Goal: Transaction & Acquisition: Book appointment/travel/reservation

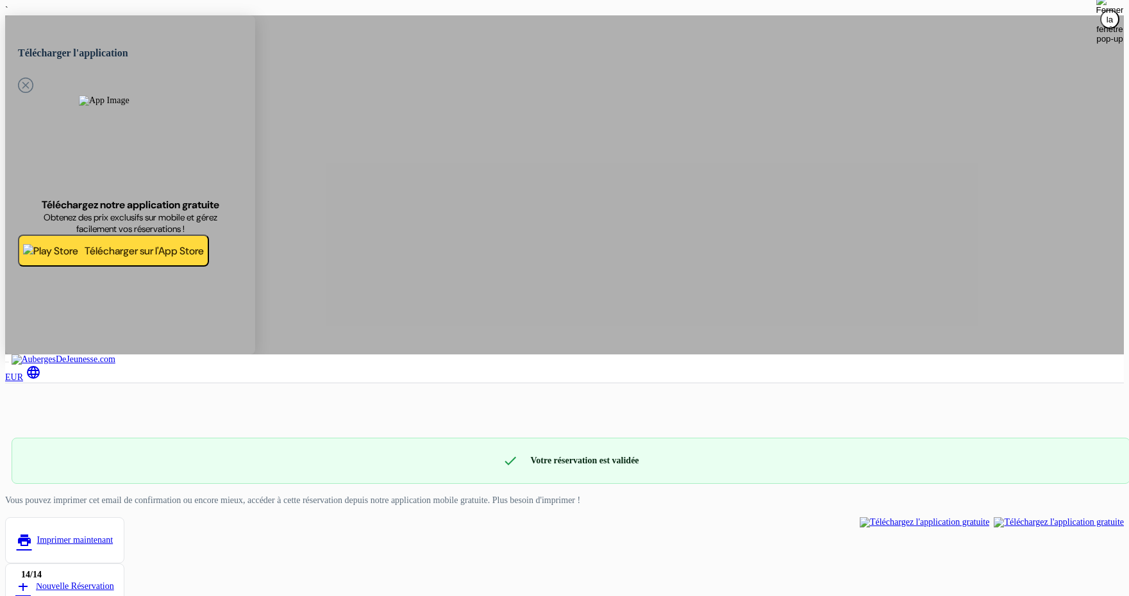
scroll to position [1211, 0]
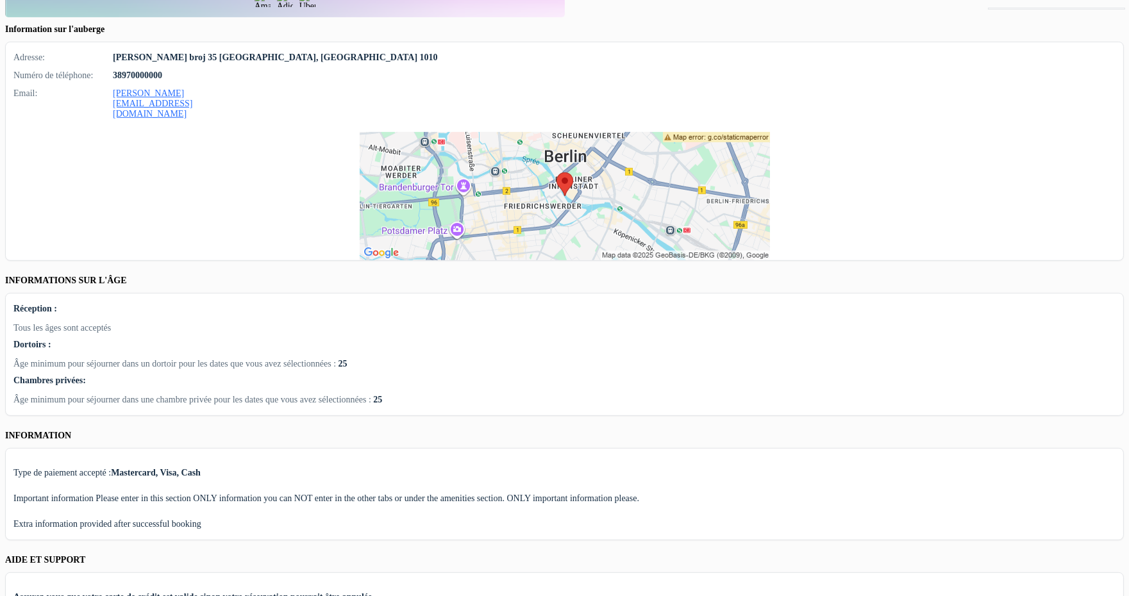
drag, startPoint x: 0, startPoint y: 0, endPoint x: 562, endPoint y: 201, distance: 596.5
click at [556, 200] on div "Dortoirs Nom du dortoir Prix par lit Nombre de lits Nombre de nuits Total Dorto…" at bounding box center [564, 239] width 1119 height 909
click at [553, 448] on div "Type de paiement accepté : Mastercard, Visa, Cash Important information Please …" at bounding box center [564, 494] width 1119 height 92
click at [588, 494] on p "Important information Please enter in this section ONLY information you can NOT…" at bounding box center [564, 499] width 1102 height 10
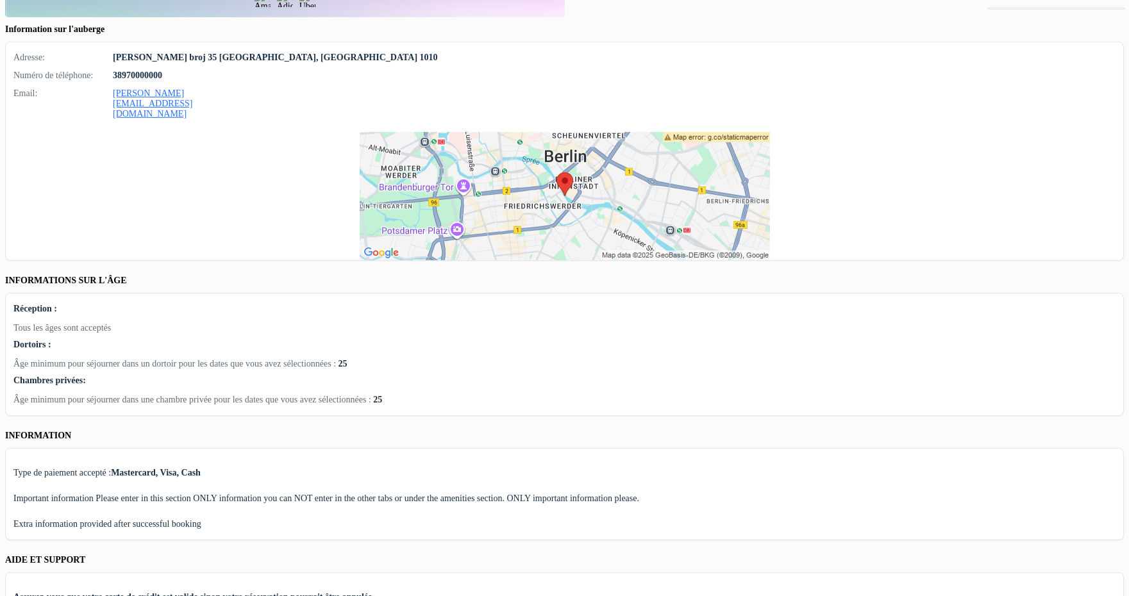
click at [551, 468] on p "Type de paiement accepté : Mastercard, Visa, Cash" at bounding box center [564, 473] width 1102 height 10
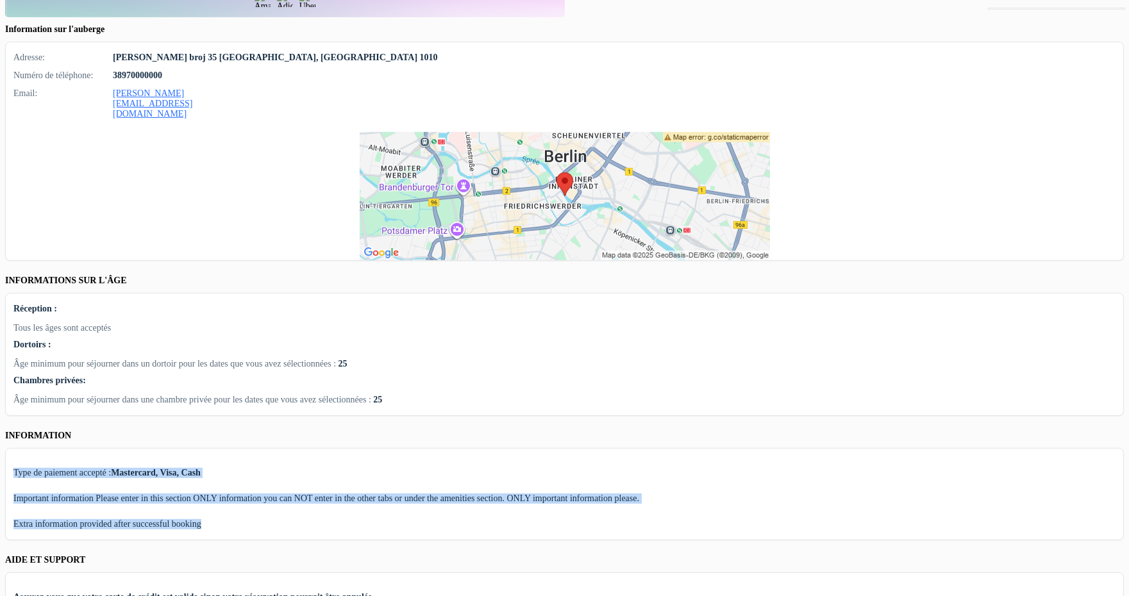
drag, startPoint x: 551, startPoint y: 128, endPoint x: 534, endPoint y: 183, distance: 57.8
click at [534, 448] on div "Type de paiement accepté : Mastercard, Visa, Cash Important information Please …" at bounding box center [564, 494] width 1119 height 92
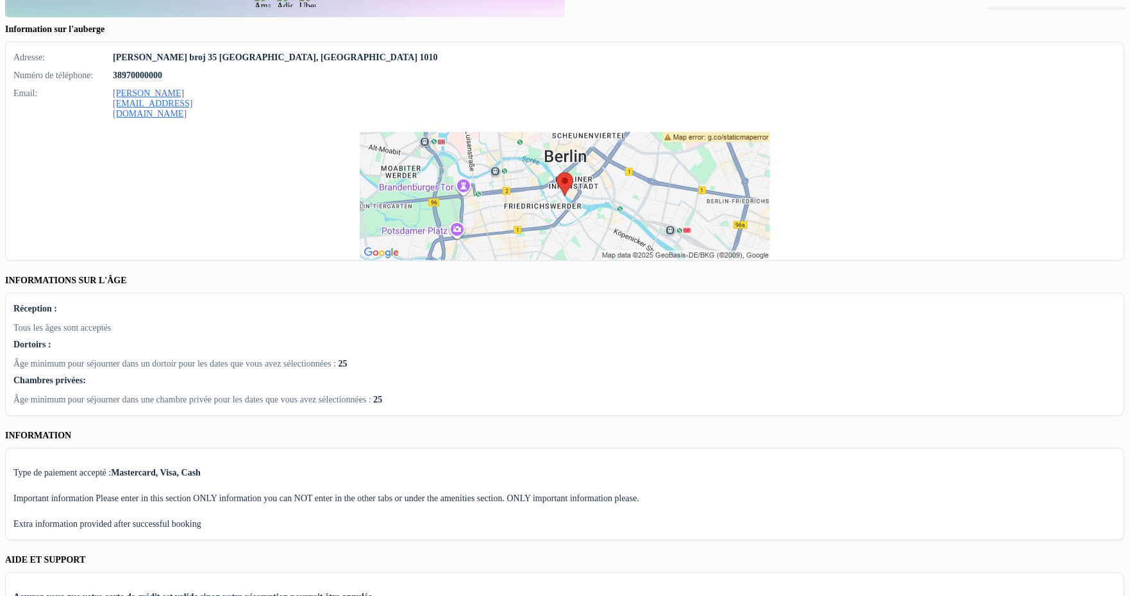
click at [540, 519] on p "Extra information provided after successful booking" at bounding box center [564, 524] width 1102 height 10
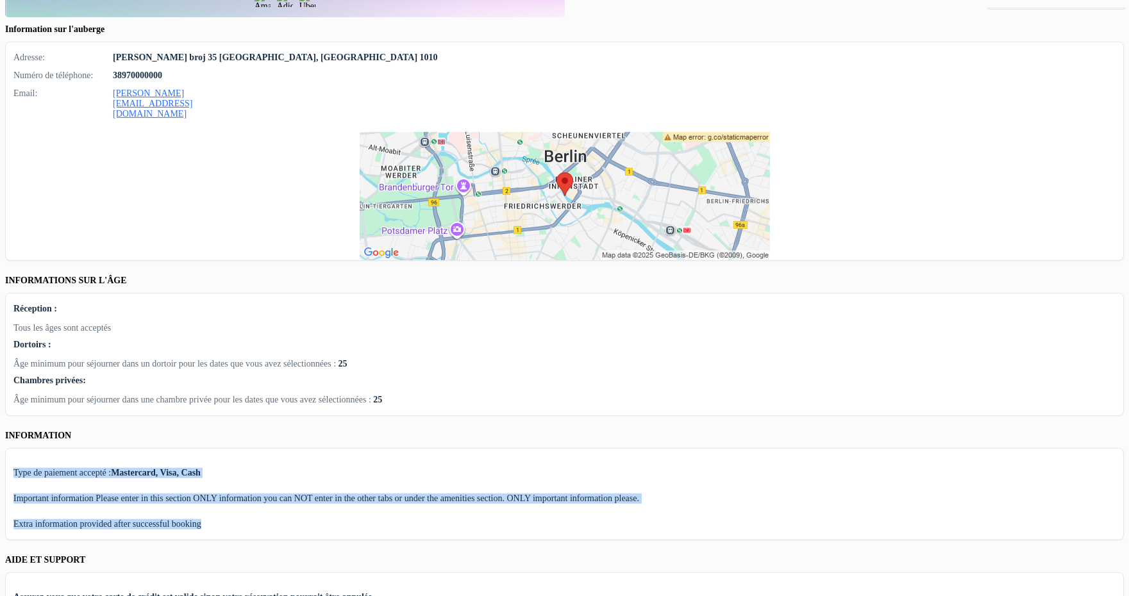
drag, startPoint x: 540, startPoint y: 173, endPoint x: 544, endPoint y: 142, distance: 31.7
click at [544, 448] on div "Type de paiement accepté : Mastercard, Visa, Cash Important information Please …" at bounding box center [564, 494] width 1119 height 92
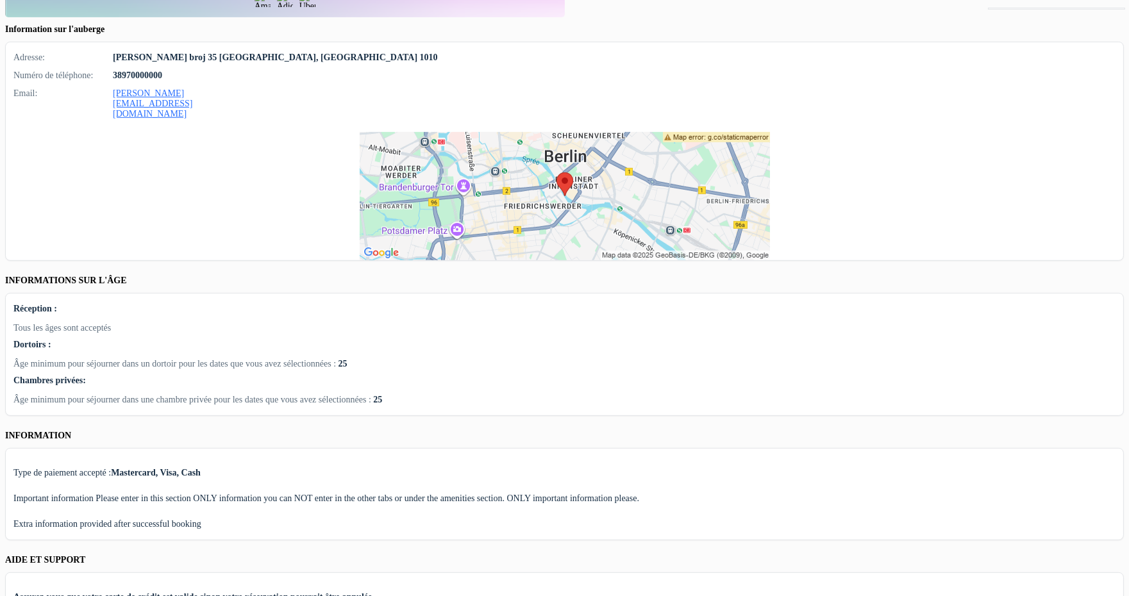
click at [544, 448] on div "Type de paiement accepté : Mastercard, Visa, Cash Important information Please …" at bounding box center [564, 494] width 1119 height 92
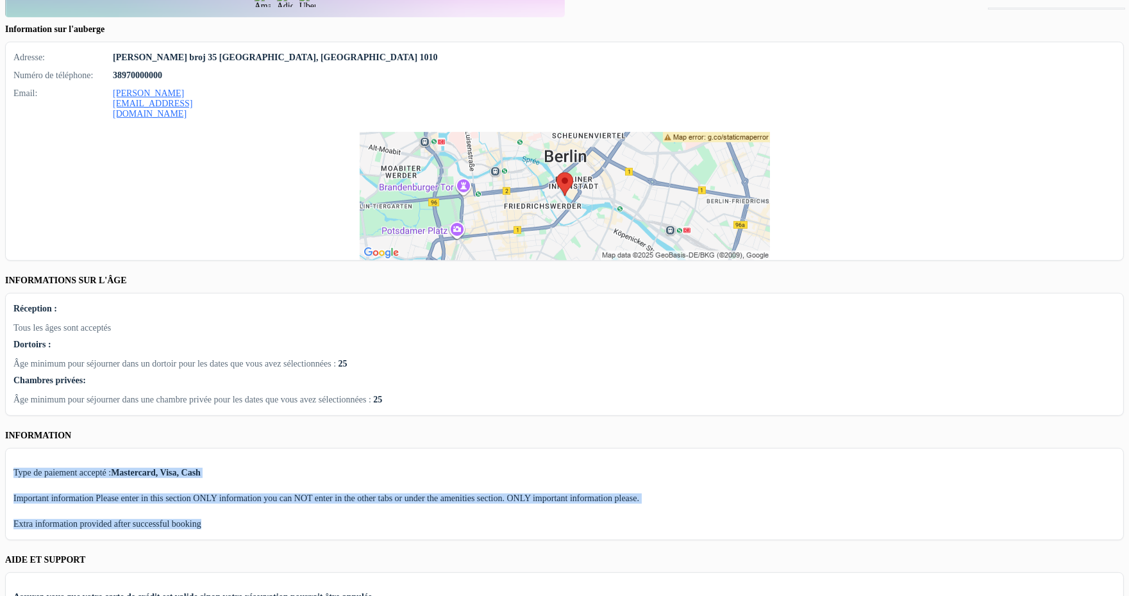
drag, startPoint x: 544, startPoint y: 142, endPoint x: 523, endPoint y: 183, distance: 46.2
click at [523, 448] on div "Type de paiement accepté : Mastercard, Visa, Cash Important information Please …" at bounding box center [564, 494] width 1119 height 92
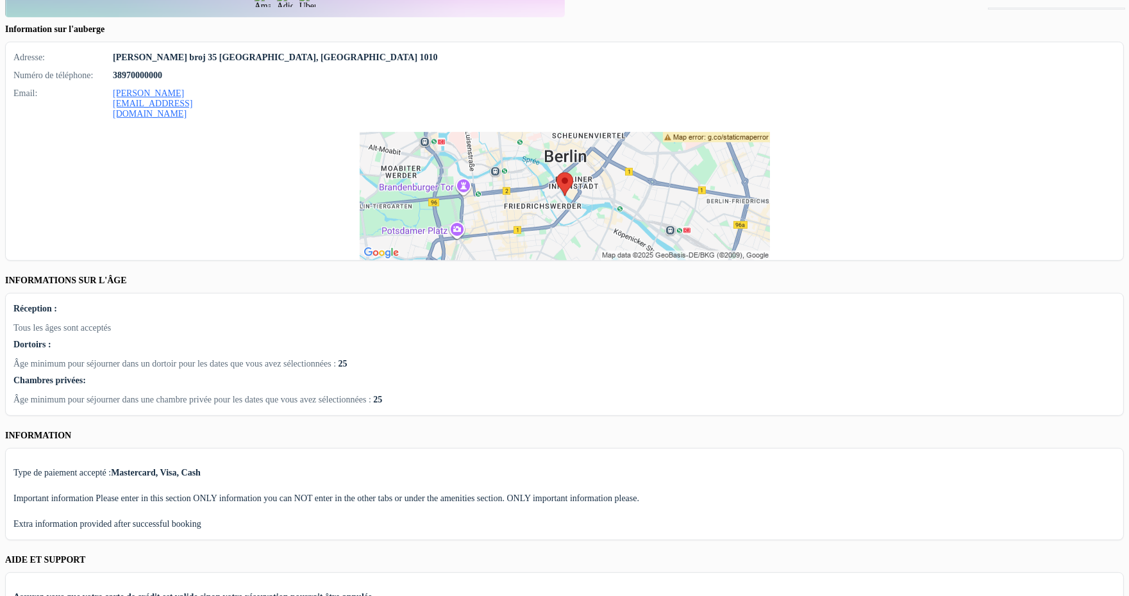
click at [643, 219] on div "Dortoirs Nom du dortoir Prix par lit Nombre de lits Nombre de nuits Total Dorto…" at bounding box center [564, 239] width 1119 height 909
click at [632, 232] on div "Dortoirs Nom du dortoir Prix par lit Nombre de lits Nombre de nuits Total Dorto…" at bounding box center [564, 239] width 1119 height 909
click at [619, 593] on p "Assurez-vous que votre carte de crédit est valide sinon votre réservation pourr…" at bounding box center [564, 598] width 1102 height 10
drag, startPoint x: 619, startPoint y: 244, endPoint x: 609, endPoint y: 280, distance: 36.6
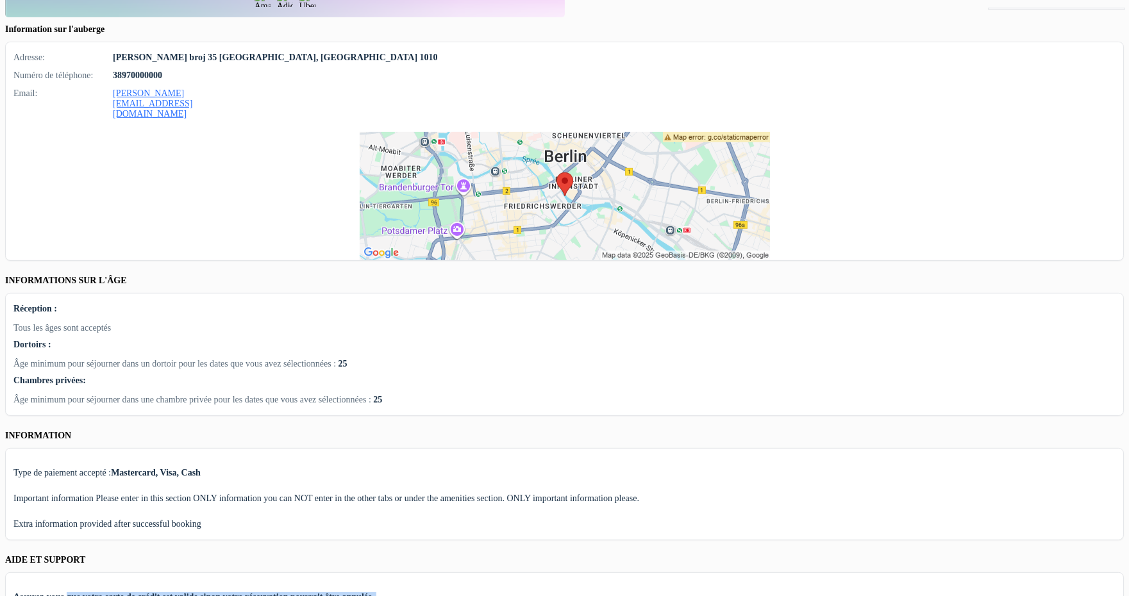
drag, startPoint x: 609, startPoint y: 280, endPoint x: 629, endPoint y: 244, distance: 41.0
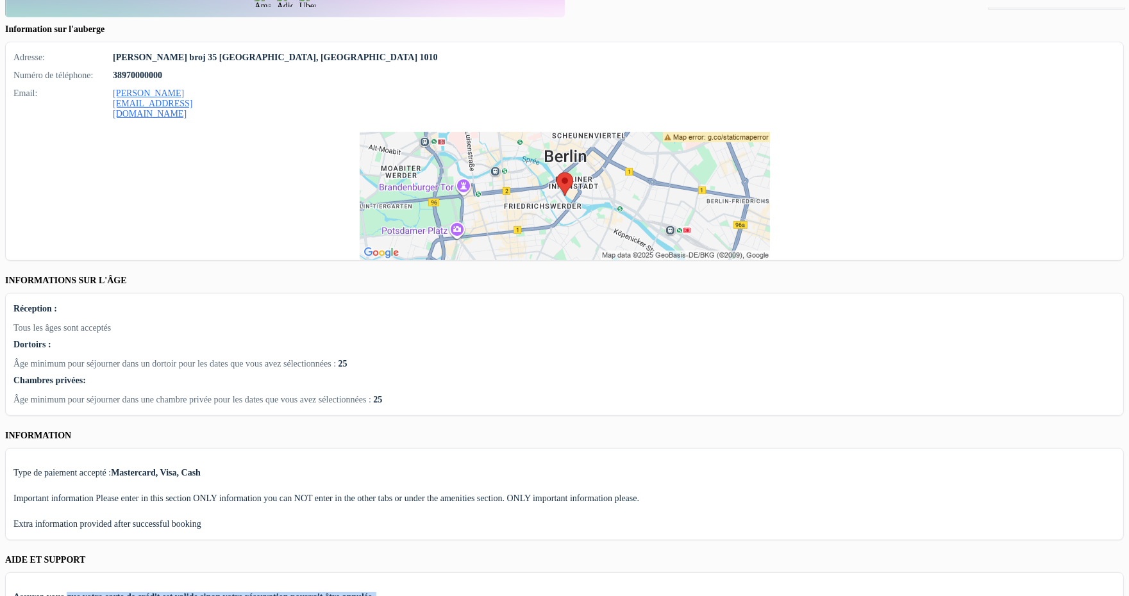
click at [629, 593] on p "Assurez-vous que votre carte de crédit est valide sinon votre réservation pourr…" at bounding box center [564, 598] width 1102 height 10
drag, startPoint x: 629, startPoint y: 244, endPoint x: 627, endPoint y: 264, distance: 20.6
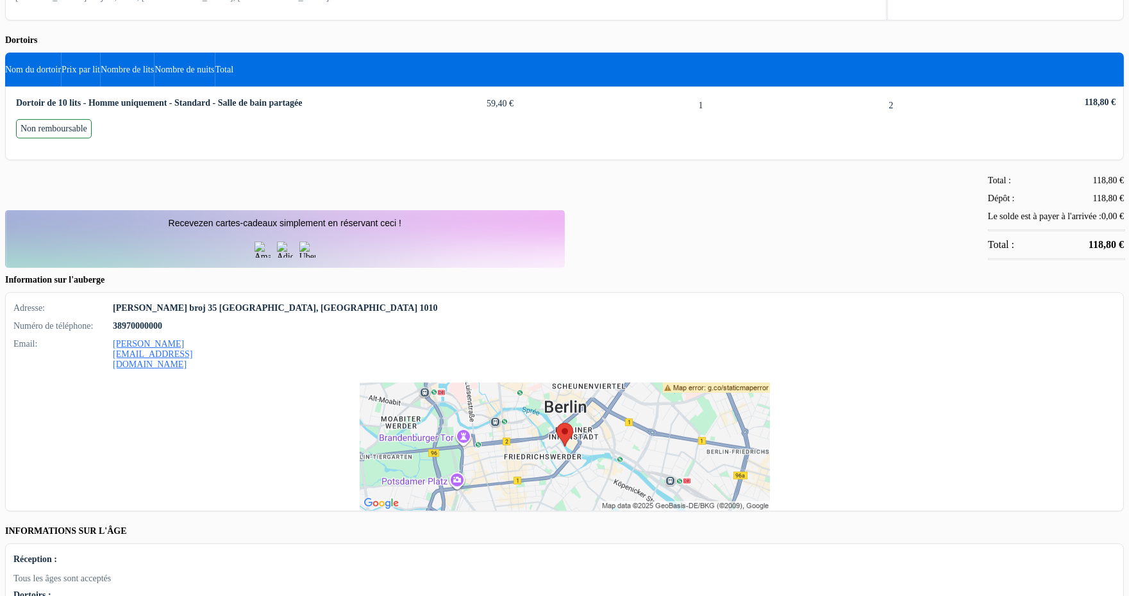
scroll to position [926, 0]
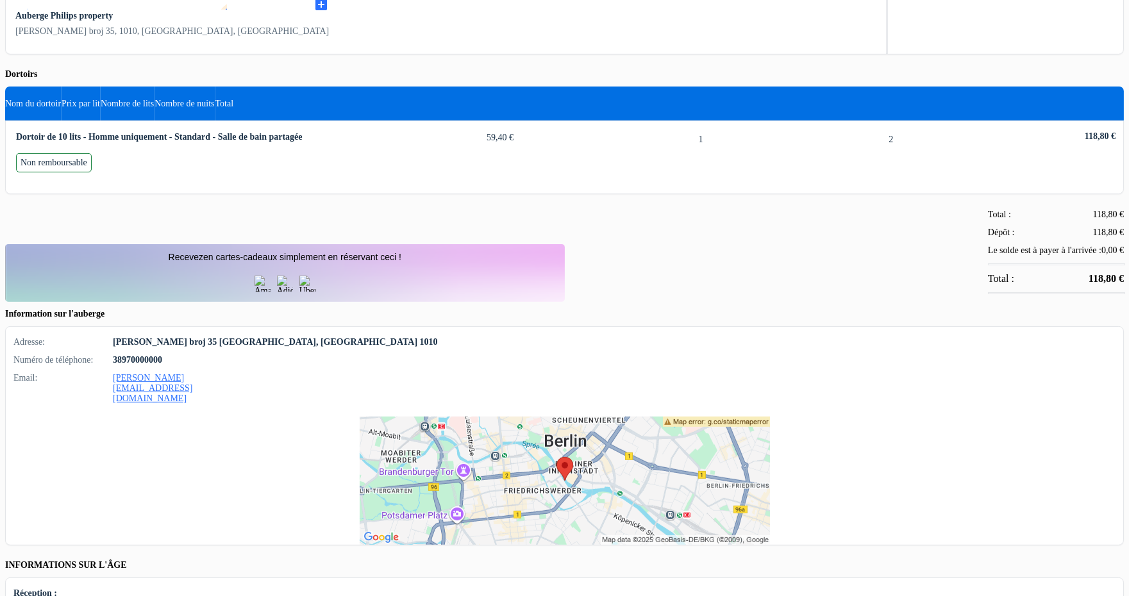
click at [688, 235] on div "Dortoirs Nom du dortoir Prix par lit Nombre de lits Nombre de nuits Total Dorto…" at bounding box center [564, 524] width 1119 height 909
drag, startPoint x: 688, startPoint y: 235, endPoint x: 698, endPoint y: 346, distance: 112.0
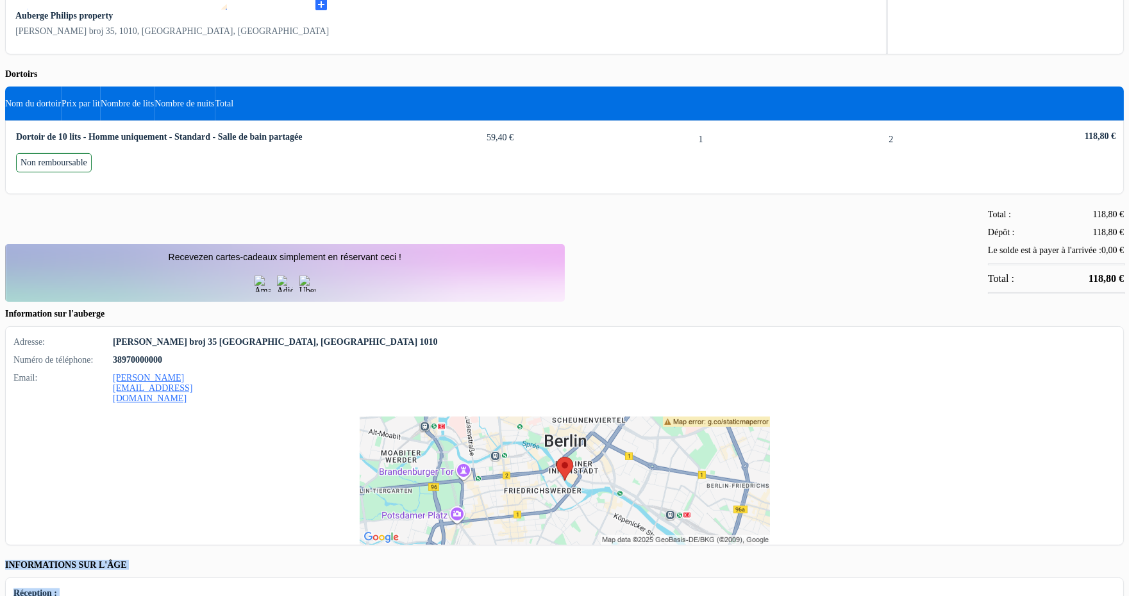
click at [698, 346] on div "Dortoirs Nom du dortoir Prix par lit Nombre de lits Nombre de nuits Total Dorto…" at bounding box center [564, 524] width 1119 height 909
drag, startPoint x: 698, startPoint y: 346, endPoint x: 408, endPoint y: 225, distance: 313.6
click at [408, 225] on div "Dortoirs Nom du dortoir Prix par lit Nombre de lits Nombre de nuits Total Dorto…" at bounding box center [564, 524] width 1119 height 909
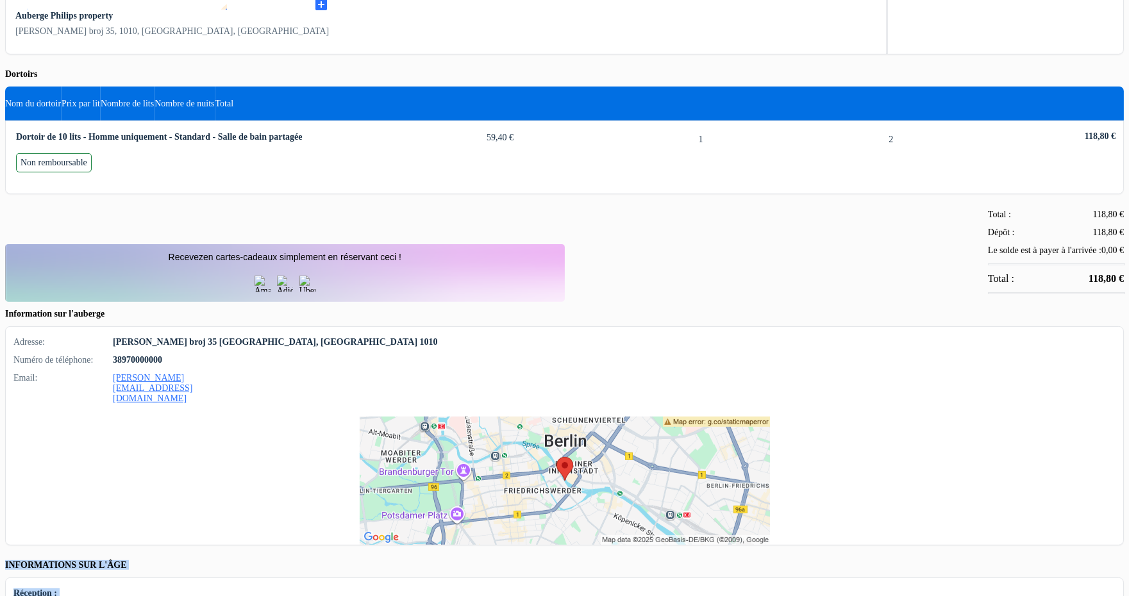
click at [408, 225] on div "Dortoirs Nom du dortoir Prix par lit Nombre de lits Nombre de nuits Total Dorto…" at bounding box center [564, 524] width 1119 height 909
drag, startPoint x: 408, startPoint y: 225, endPoint x: 650, endPoint y: 344, distance: 268.7
click at [650, 344] on div "Dortoirs Nom du dortoir Prix par lit Nombre de lits Nombre de nuits Total Dorto…" at bounding box center [564, 524] width 1119 height 909
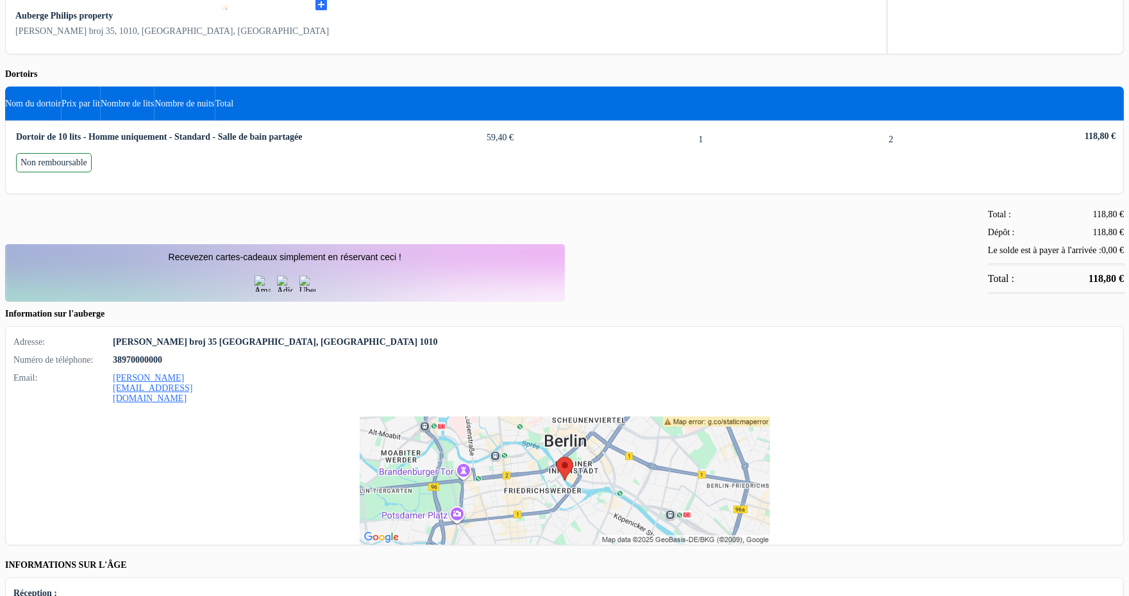
drag, startPoint x: 650, startPoint y: 344, endPoint x: 625, endPoint y: 219, distance: 126.8
click at [625, 219] on div "Dortoirs Nom du dortoir Prix par lit Nombre de lits Nombre de nuits Total Dorto…" at bounding box center [564, 524] width 1119 height 909
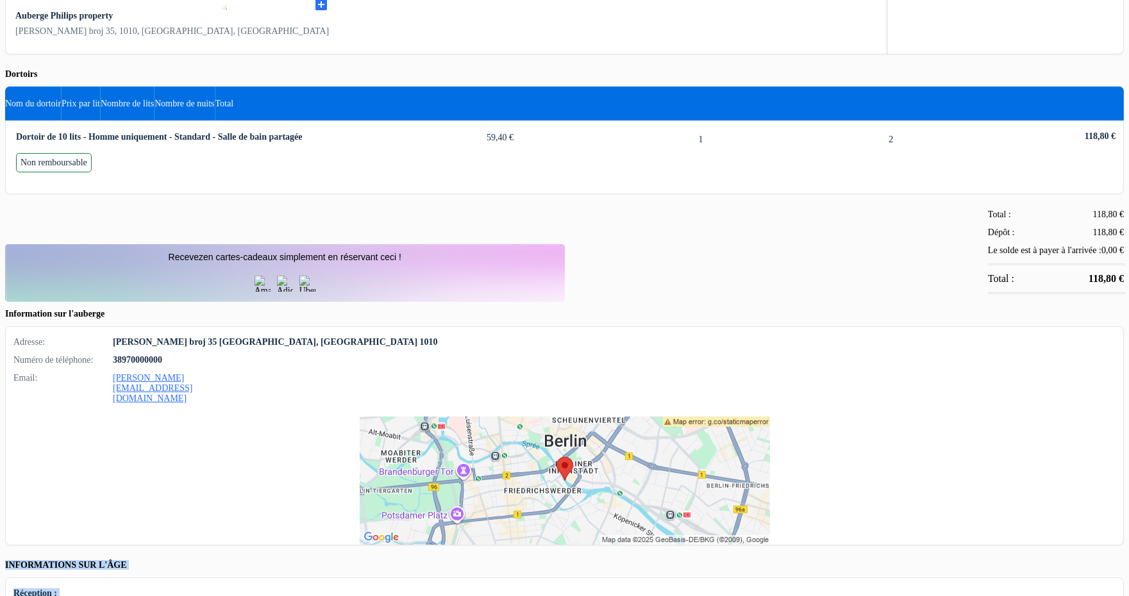
drag, startPoint x: 625, startPoint y: 219, endPoint x: 619, endPoint y: 340, distance: 121.3
click at [619, 340] on div "Dortoirs Nom du dortoir Prix par lit Nombre de lits Nombre de nuits Total Dorto…" at bounding box center [564, 524] width 1119 height 909
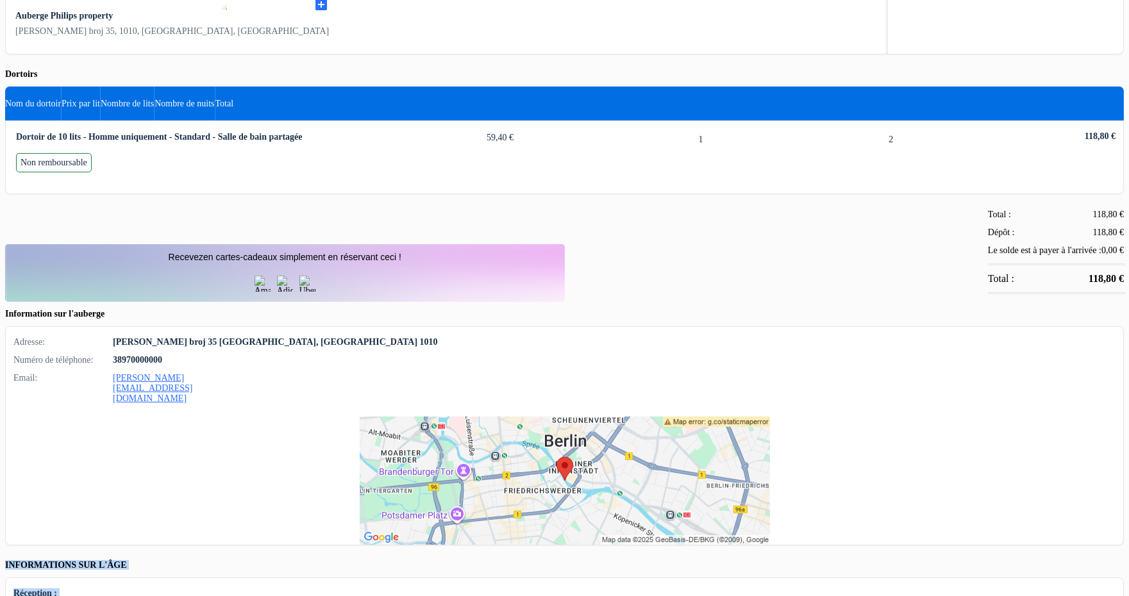
drag, startPoint x: 619, startPoint y: 344, endPoint x: 635, endPoint y: 226, distance: 118.4
click at [635, 226] on div "Dortoirs Nom du dortoir Prix par lit Nombre de lits Nombre de nuits Total Dorto…" at bounding box center [564, 524] width 1119 height 909
drag, startPoint x: 635, startPoint y: 226, endPoint x: 651, endPoint y: 344, distance: 118.4
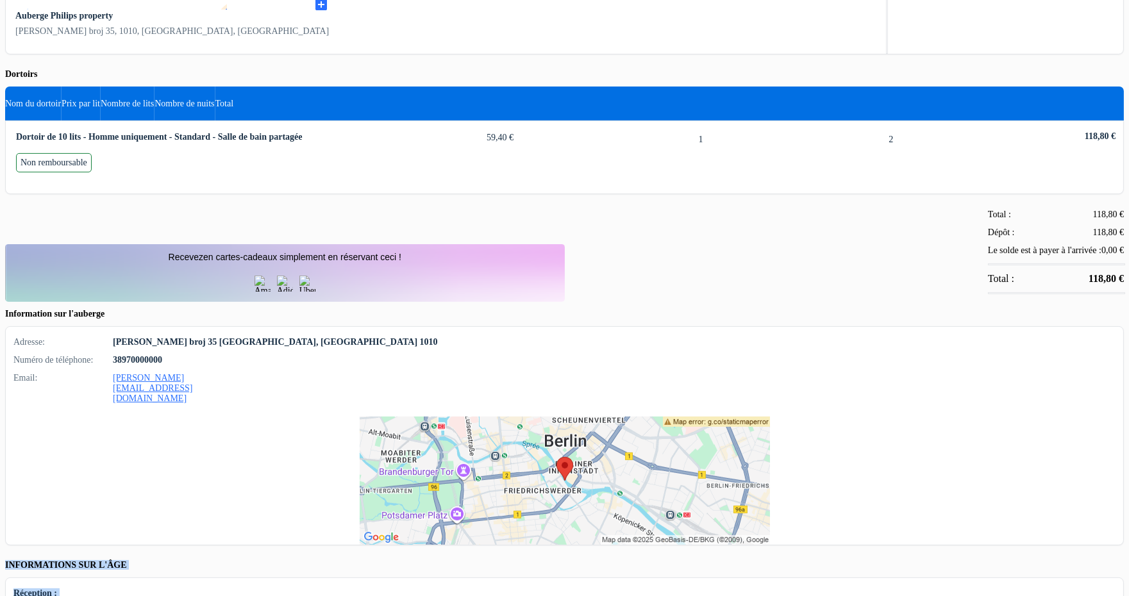
click at [651, 344] on div "Dortoirs Nom du dortoir Prix par lit Nombre de lits Nombre de nuits Total Dorto…" at bounding box center [564, 524] width 1119 height 909
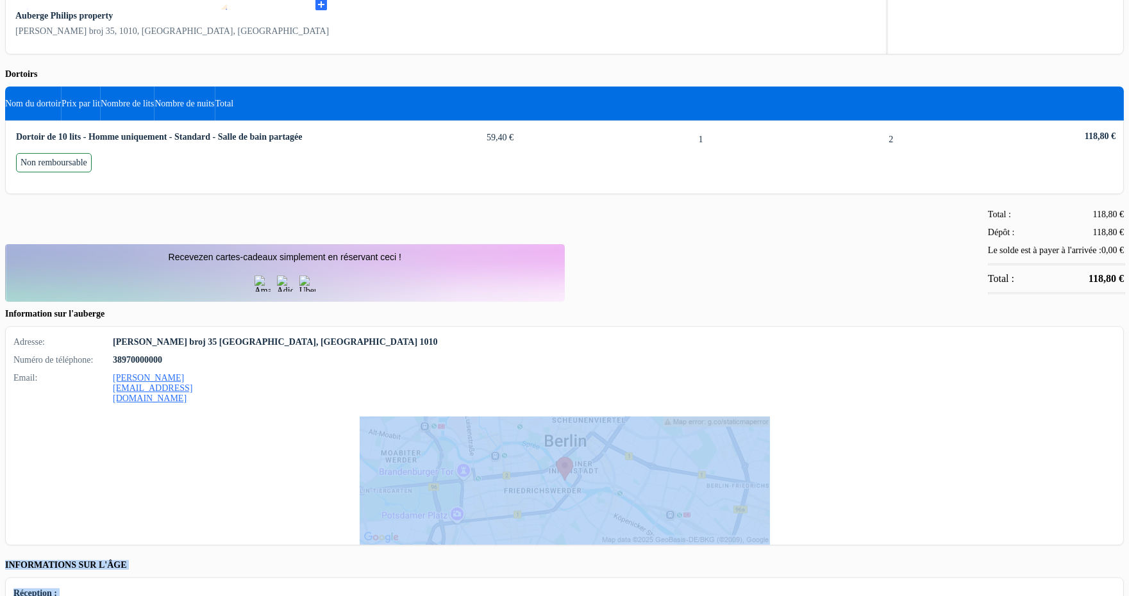
drag, startPoint x: 651, startPoint y: 344, endPoint x: 651, endPoint y: 202, distance: 141.7
click at [651, 202] on div "Dortoirs Nom du dortoir Prix par lit Nombre de lits Nombre de nuits Total Dorto…" at bounding box center [564, 524] width 1119 height 909
click at [623, 228] on div "Dortoirs Nom du dortoir Prix par lit Nombre de lits Nombre de nuits Total Dorto…" at bounding box center [564, 524] width 1119 height 909
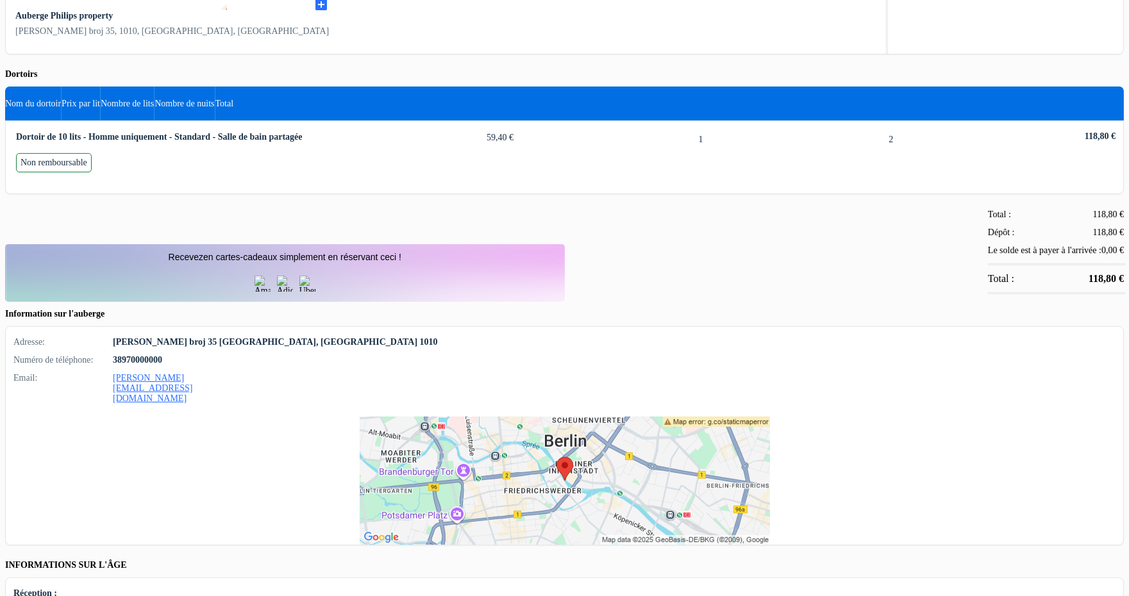
click at [623, 228] on div "Dortoirs Nom du dortoir Prix par lit Nombre de lits Nombre de nuits Total Dorto…" at bounding box center [564, 524] width 1119 height 909
drag, startPoint x: 623, startPoint y: 228, endPoint x: 652, endPoint y: 342, distance: 117.3
click at [652, 342] on div "Dortoirs Nom du dortoir Prix par lit Nombre de lits Nombre de nuits Total Dorto…" at bounding box center [564, 524] width 1119 height 909
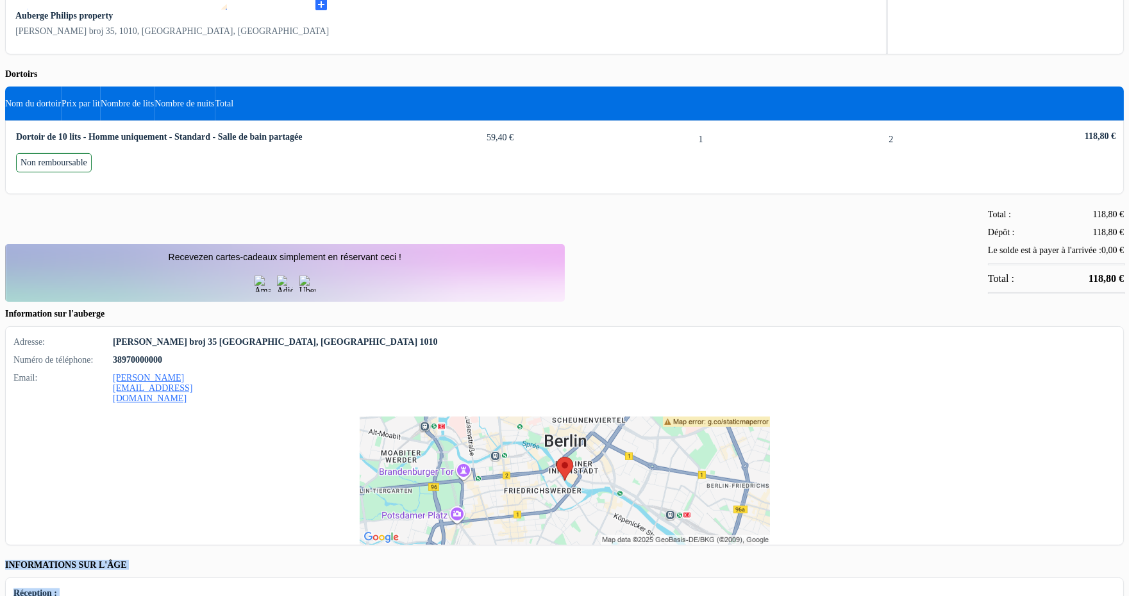
drag, startPoint x: 652, startPoint y: 342, endPoint x: 582, endPoint y: 223, distance: 138.0
click at [582, 223] on div "Dortoirs Nom du dortoir Prix par lit Nombre de lits Nombre de nuits Total Dorto…" at bounding box center [564, 524] width 1119 height 909
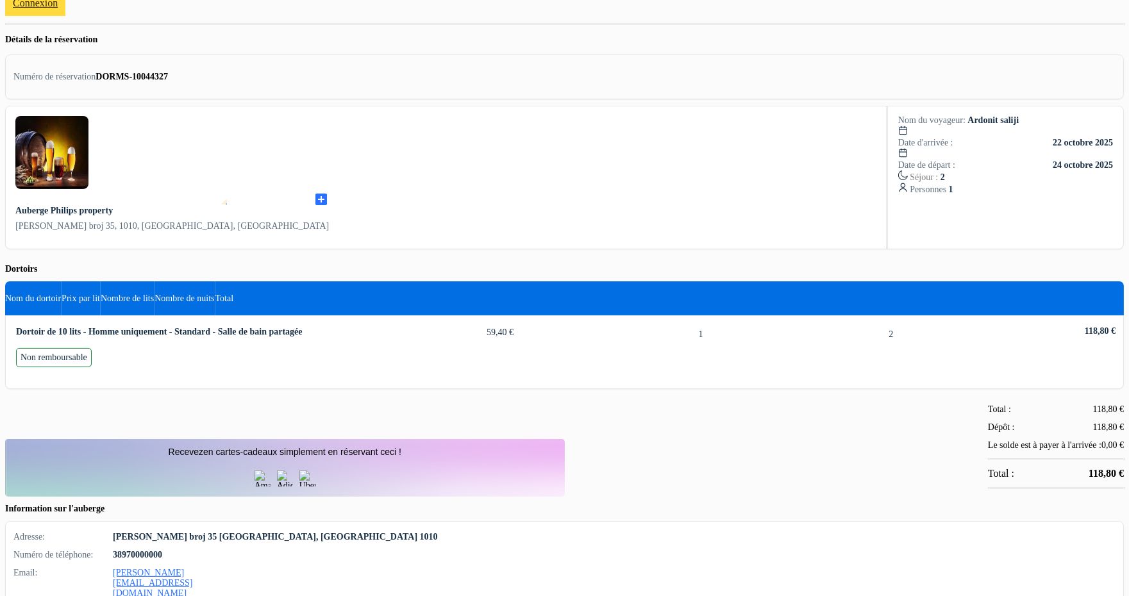
scroll to position [498, 0]
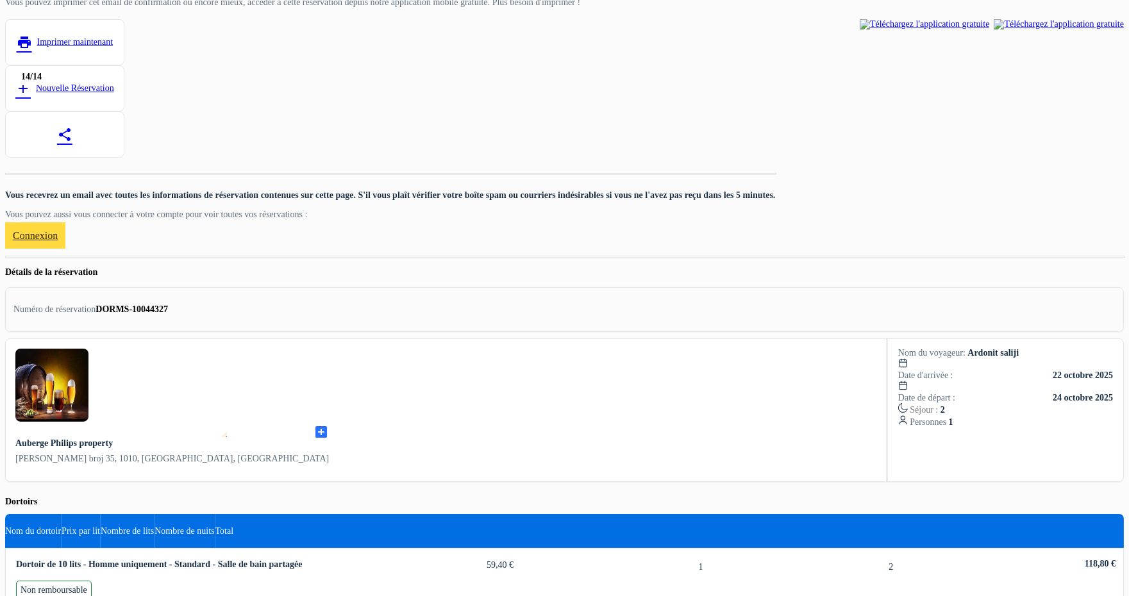
drag, startPoint x: 813, startPoint y: 274, endPoint x: 946, endPoint y: 387, distance: 173.8
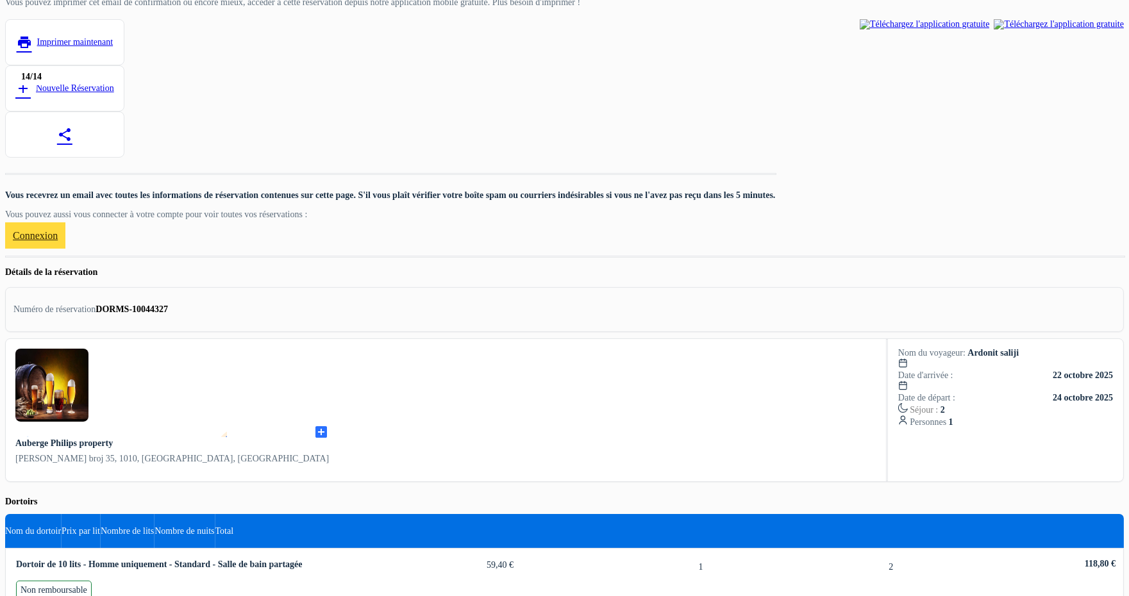
drag, startPoint x: 1004, startPoint y: 364, endPoint x: 596, endPoint y: 292, distance: 414.7
drag, startPoint x: 604, startPoint y: 281, endPoint x: 1004, endPoint y: 362, distance: 408.2
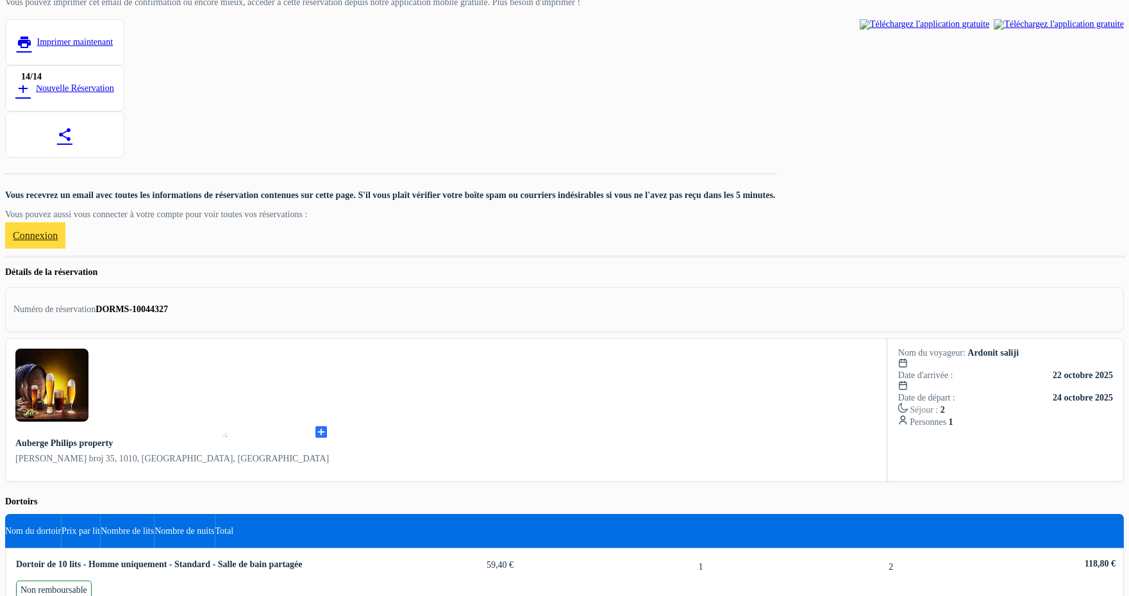
drag, startPoint x: 1004, startPoint y: 362, endPoint x: 622, endPoint y: 292, distance: 388.4
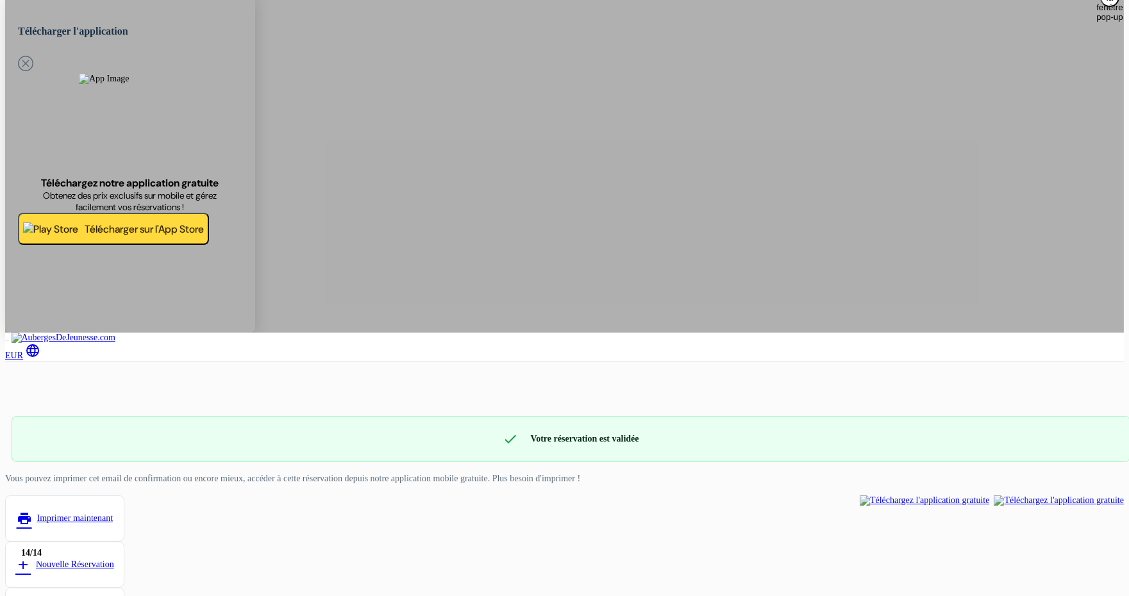
scroll to position [0, 0]
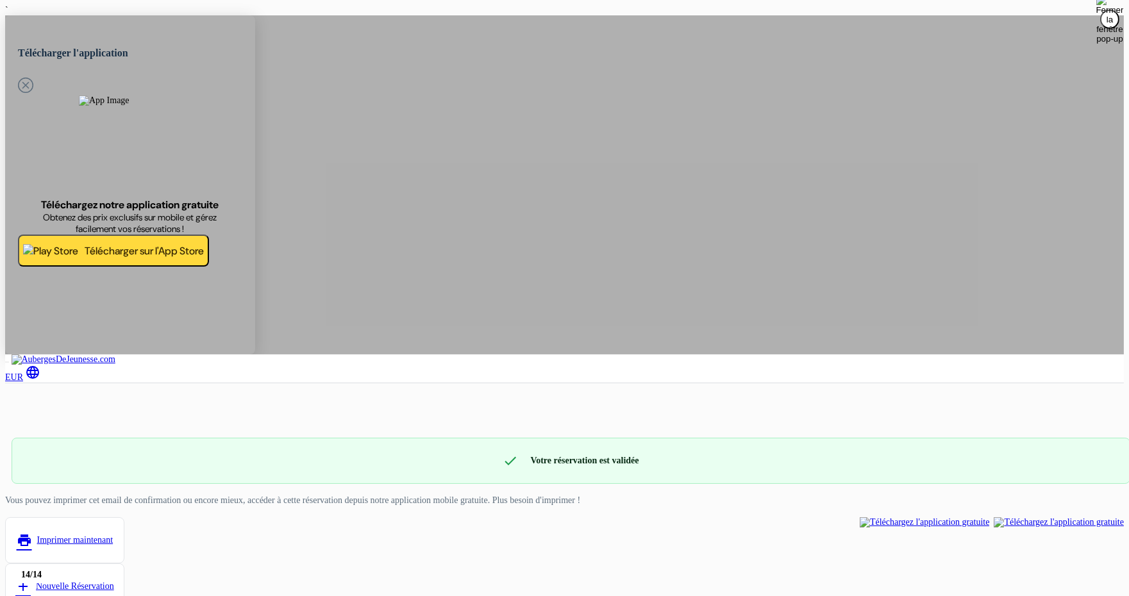
click at [643, 438] on div "check Votre réservation est validée Numéro de réservation: DORMS-10044327 Vous …" at bounding box center [564, 596] width 1119 height 316
click at [623, 438] on div "check Votre réservation est validée Numéro de réservation: DORMS-10044327" at bounding box center [571, 461] width 1119 height 46
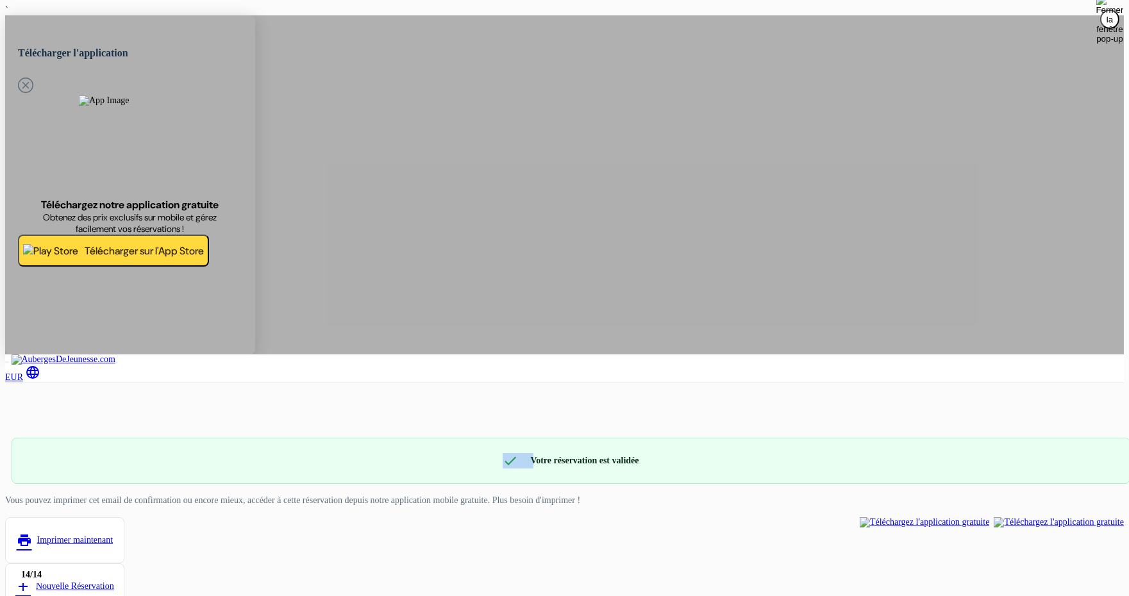
click at [623, 438] on div "check Votre réservation est validée Numéro de réservation: DORMS-10044327" at bounding box center [571, 461] width 1119 height 46
click at [700, 438] on div "check Votre réservation est validée Numéro de réservation: DORMS-10044327" at bounding box center [571, 461] width 1119 height 46
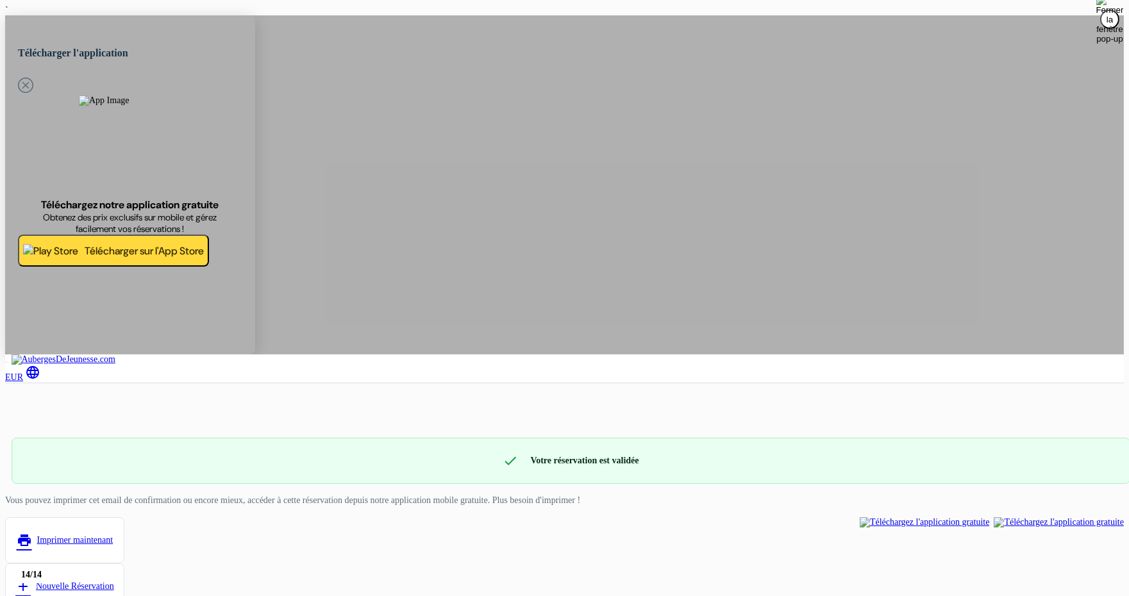
click at [700, 438] on div "check Votre réservation est validée Numéro de réservation: DORMS-10044327" at bounding box center [571, 461] width 1119 height 46
click at [682, 453] on div "check Votre réservation est validée" at bounding box center [571, 460] width 1118 height 15
drag, startPoint x: 662, startPoint y: 154, endPoint x: 517, endPoint y: 155, distance: 144.9
click at [517, 453] on div "check Votre réservation est validée" at bounding box center [571, 460] width 1118 height 15
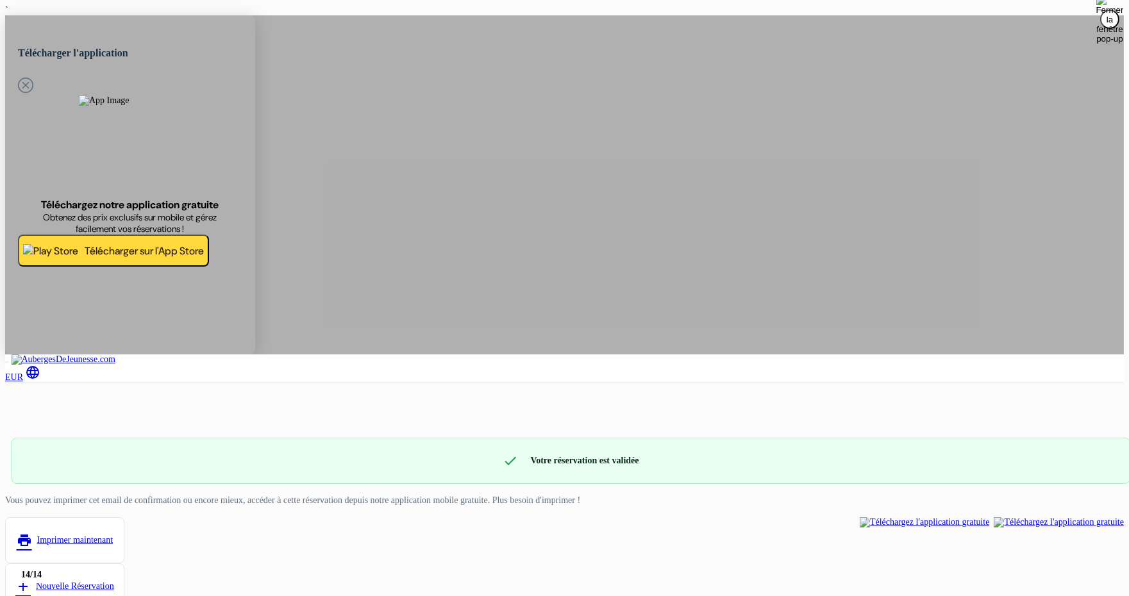
click at [514, 453] on div "check Votre réservation est validée" at bounding box center [571, 460] width 1118 height 15
drag, startPoint x: 475, startPoint y: 150, endPoint x: 677, endPoint y: 149, distance: 202.6
click at [677, 453] on div "check Votre réservation est validée" at bounding box center [571, 460] width 1118 height 15
click at [662, 453] on div "check Votre réservation est validée" at bounding box center [571, 460] width 1118 height 15
drag, startPoint x: 661, startPoint y: 151, endPoint x: 475, endPoint y: 148, distance: 186.6
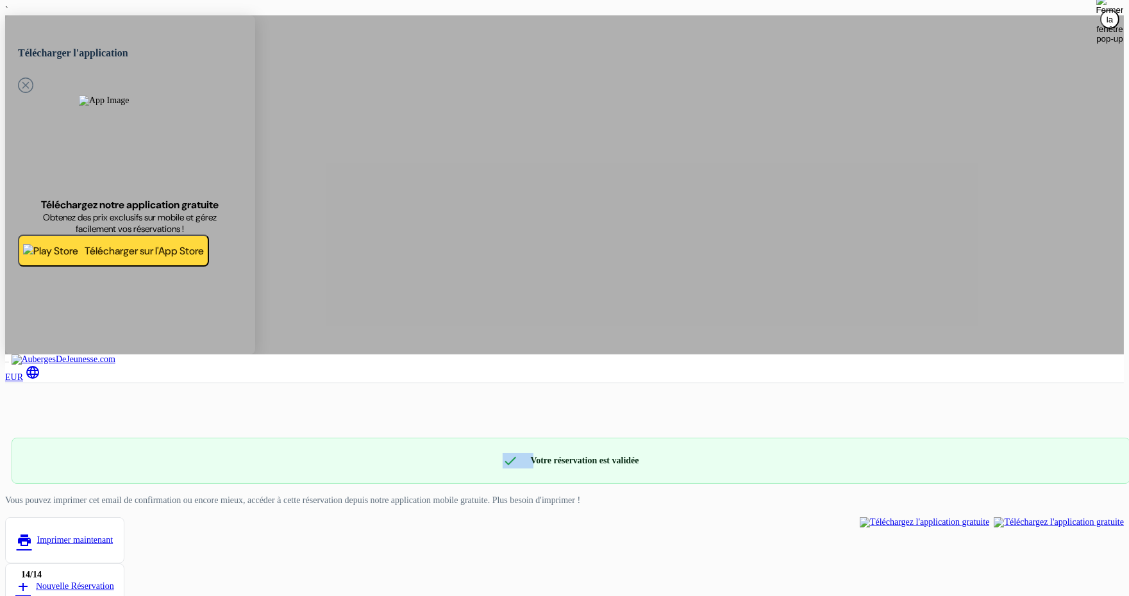
click at [475, 453] on div "check Votre réservation est validée" at bounding box center [571, 460] width 1118 height 15
click at [472, 453] on div "check Votre réservation est validée" at bounding box center [571, 460] width 1118 height 15
drag, startPoint x: 472, startPoint y: 150, endPoint x: 636, endPoint y: 156, distance: 164.3
click at [703, 453] on div "check Votre réservation est validée" at bounding box center [571, 460] width 1118 height 15
click at [651, 453] on div "check Votre réservation est validée" at bounding box center [571, 460] width 1118 height 15
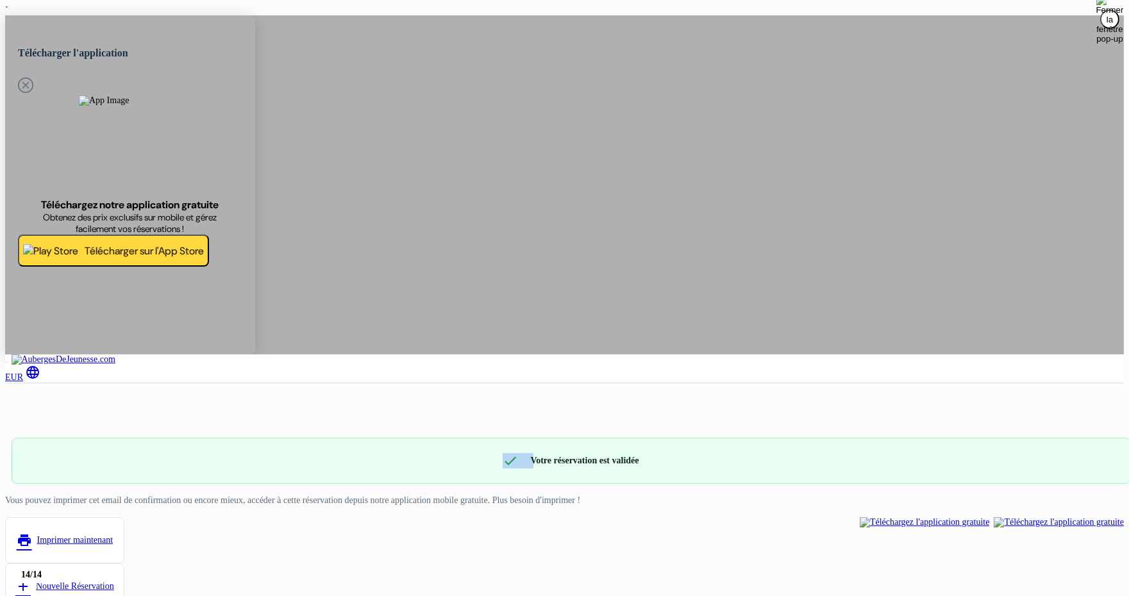
drag, startPoint x: 651, startPoint y: 146, endPoint x: 439, endPoint y: 149, distance: 212.3
click at [439, 453] on div "check Votre réservation est validée" at bounding box center [571, 460] width 1118 height 15
drag, startPoint x: 439, startPoint y: 149, endPoint x: 648, endPoint y: 151, distance: 209.1
click at [648, 453] on div "check Votre réservation est validée" at bounding box center [571, 460] width 1118 height 15
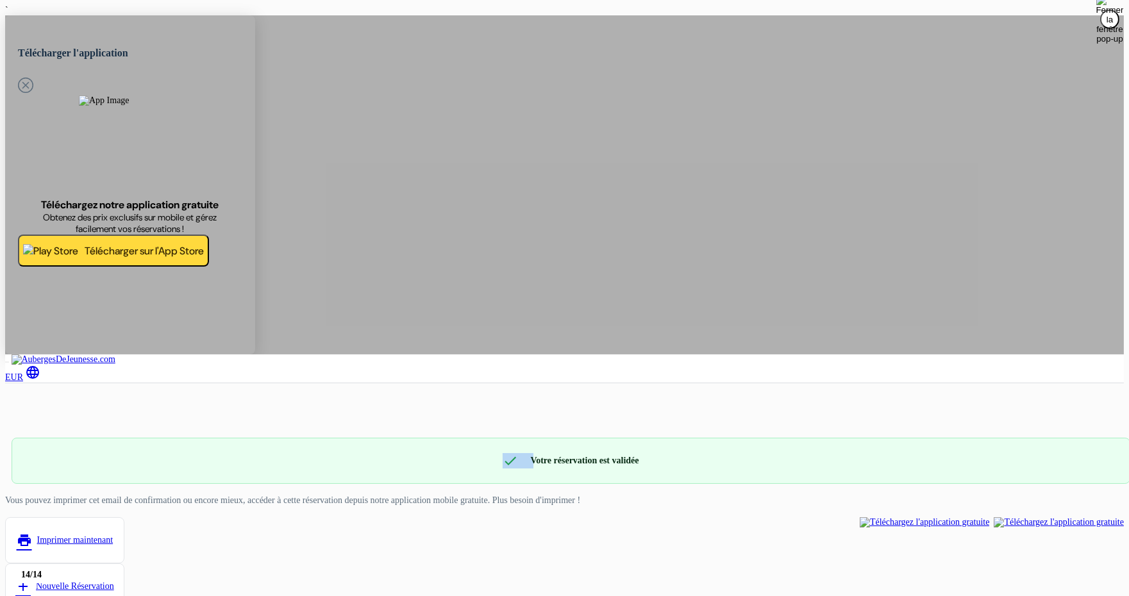
click at [648, 453] on div "check Votre réservation est validée" at bounding box center [571, 460] width 1118 height 15
click at [485, 453] on div "check Votre réservation est validée" at bounding box center [571, 460] width 1118 height 15
drag, startPoint x: 485, startPoint y: 149, endPoint x: 627, endPoint y: 151, distance: 141.7
click at [627, 453] on div "check Votre réservation est validée" at bounding box center [571, 460] width 1118 height 15
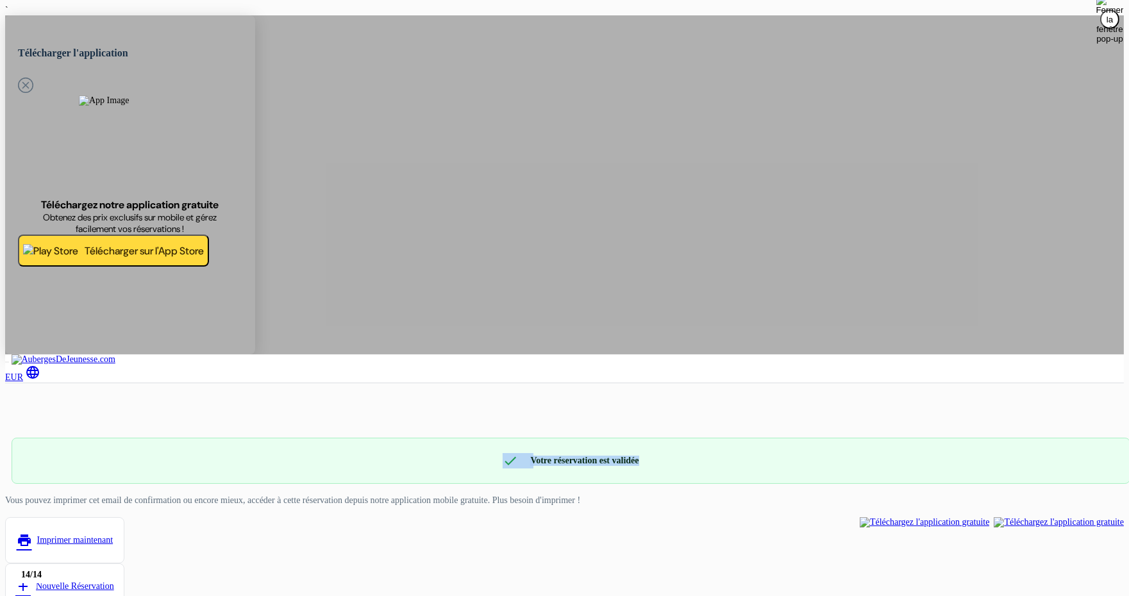
drag, startPoint x: 627, startPoint y: 151, endPoint x: 482, endPoint y: 151, distance: 145.6
click at [482, 453] on div "check Votre réservation est validée" at bounding box center [571, 460] width 1118 height 15
drag, startPoint x: 482, startPoint y: 151, endPoint x: 632, endPoint y: 149, distance: 150.7
click at [632, 453] on div "check Votre réservation est validée" at bounding box center [571, 460] width 1118 height 15
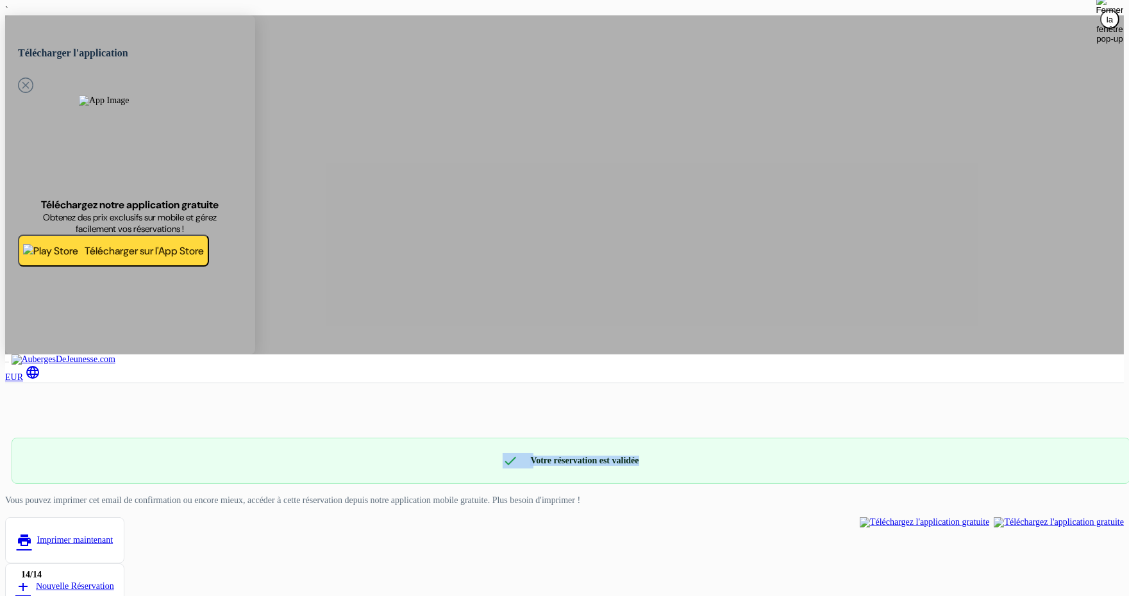
click at [632, 453] on div "check Votre réservation est validée" at bounding box center [571, 460] width 1118 height 15
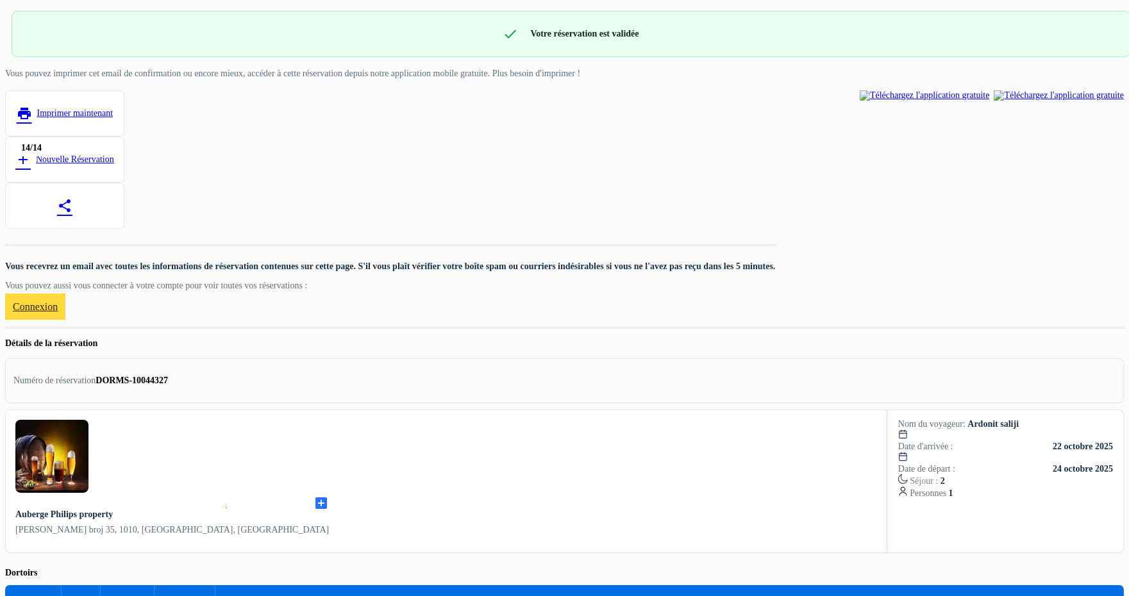
scroll to position [784, 0]
